Goal: Find specific page/section: Find specific page/section

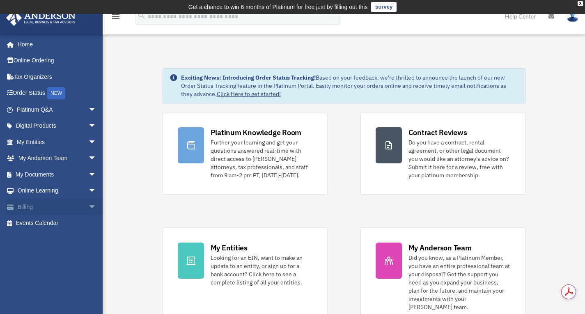
click at [38, 209] on link "Billing arrow_drop_down" at bounding box center [57, 207] width 103 height 16
click at [88, 205] on span "arrow_drop_down" at bounding box center [96, 207] width 16 height 17
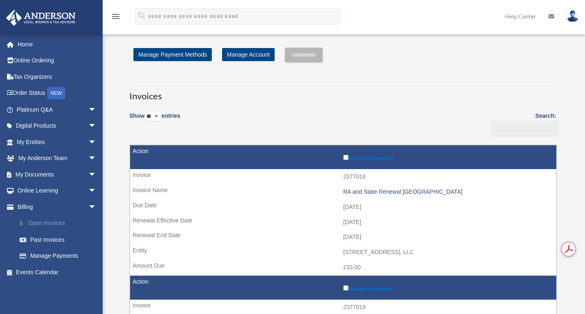
click at [43, 222] on link "$ Open Invoices" at bounding box center [59, 223] width 97 height 17
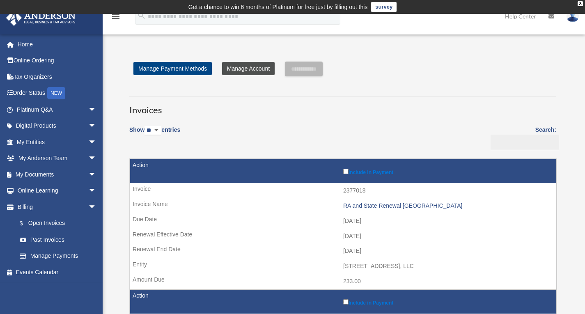
click at [234, 66] on link "Manage Account" at bounding box center [248, 68] width 53 height 13
click at [579, 3] on div "X" at bounding box center [579, 3] width 5 height 5
